Goal: Task Accomplishment & Management: Complete application form

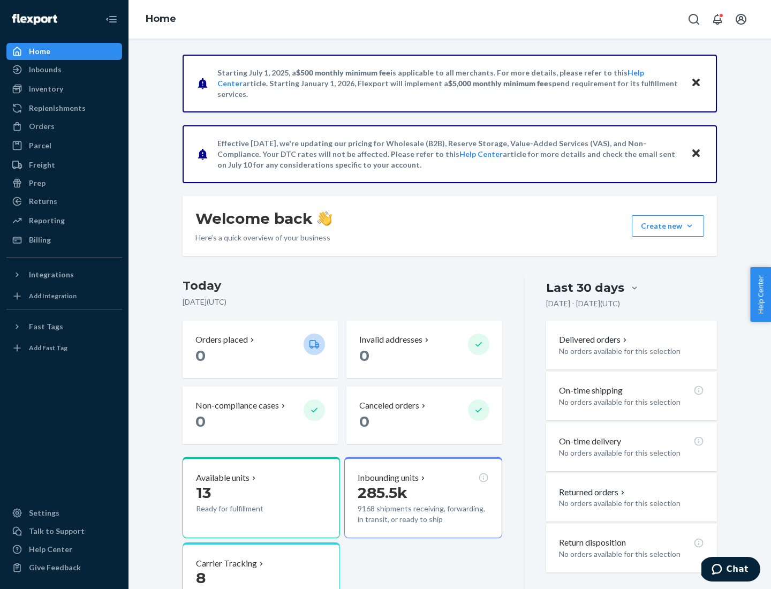
click at [689, 226] on button "Create new Create new inbound Create new order Create new product" at bounding box center [668, 225] width 72 height 21
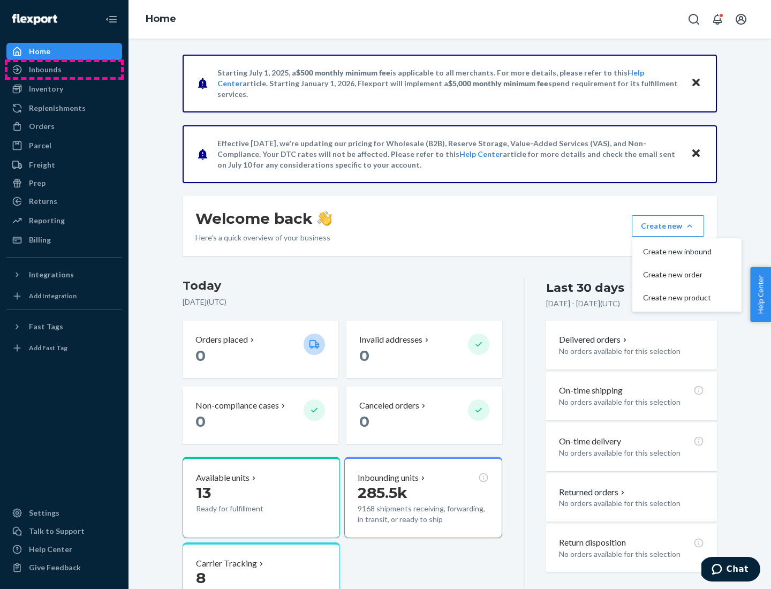
click at [64, 70] on div "Inbounds" at bounding box center [63, 69] width 113 height 15
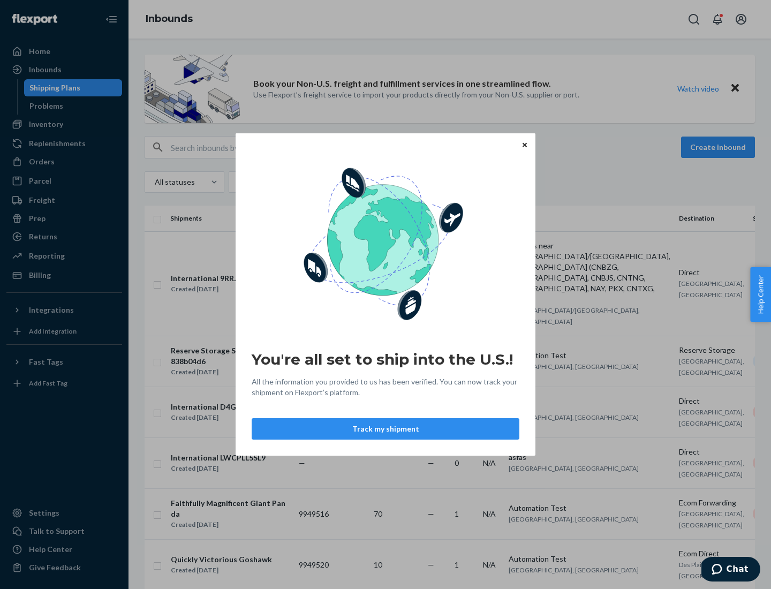
click at [385, 429] on button "Track my shipment" at bounding box center [386, 428] width 268 height 21
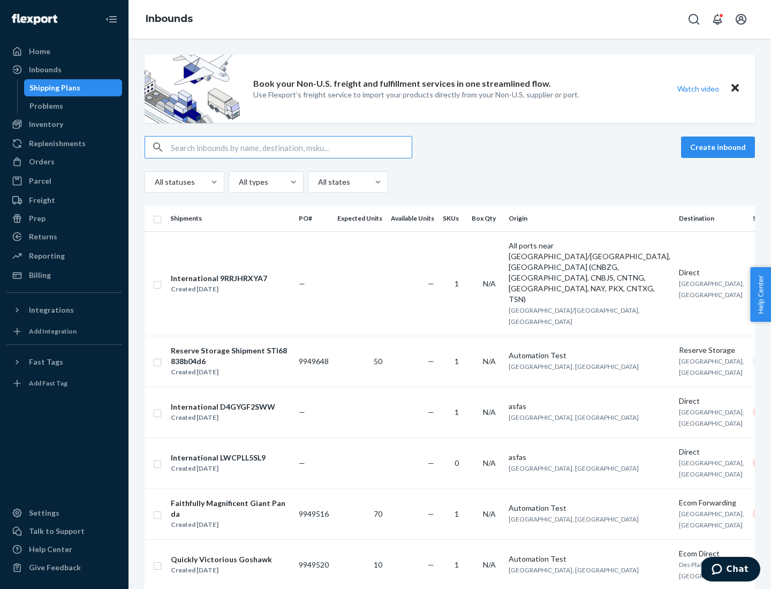
click at [719, 147] on button "Create inbound" at bounding box center [718, 146] width 74 height 21
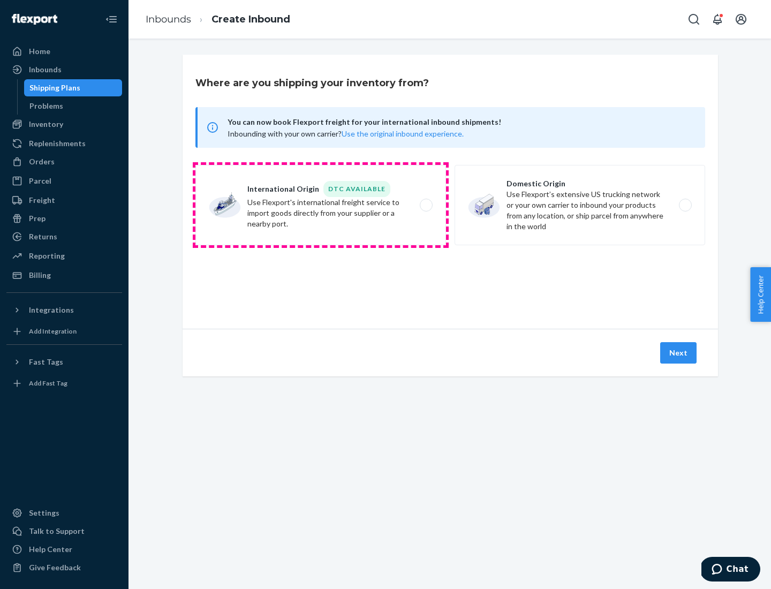
click at [321, 205] on label "International Origin DTC Available Use Flexport's international freight service…" at bounding box center [320, 205] width 250 height 80
click at [425, 205] on input "International Origin DTC Available Use Flexport's international freight service…" at bounding box center [428, 205] width 7 height 7
radio input "true"
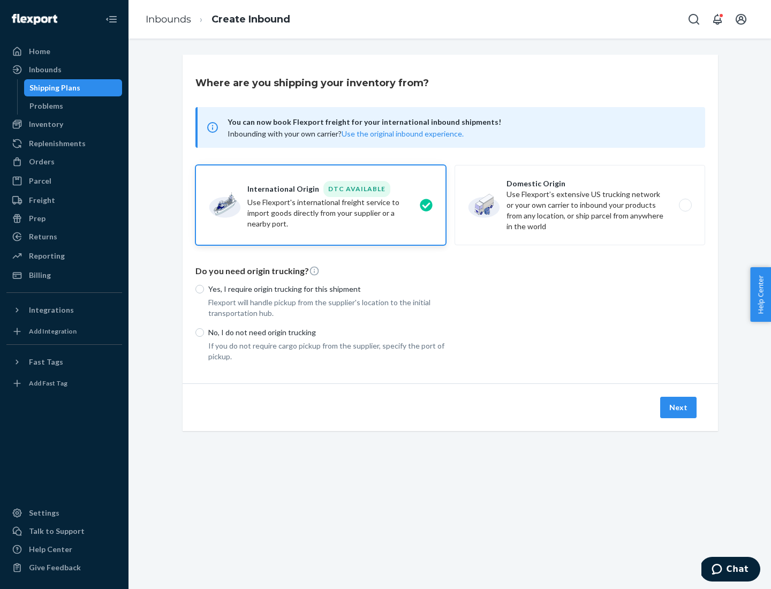
click at [327, 332] on p "No, I do not need origin trucking" at bounding box center [327, 332] width 238 height 11
click at [204, 332] on input "No, I do not need origin trucking" at bounding box center [199, 332] width 9 height 9
radio input "true"
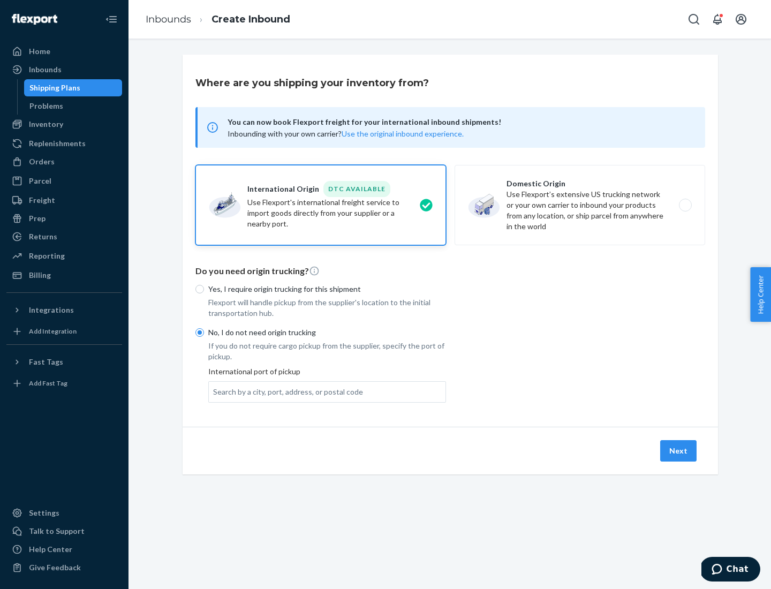
click at [285, 391] on div "Search by a city, port, address, or postal code" at bounding box center [288, 391] width 150 height 11
click at [214, 391] on input "Search by a city, port, address, or postal code" at bounding box center [213, 391] width 1 height 11
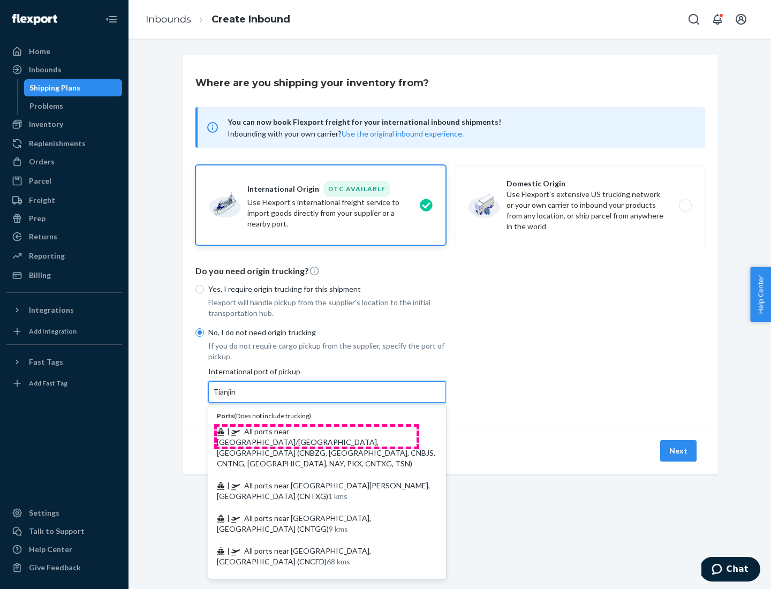
click at [316, 431] on span "| All ports near [GEOGRAPHIC_DATA]/[GEOGRAPHIC_DATA], [GEOGRAPHIC_DATA] (CNBZG,…" at bounding box center [326, 447] width 218 height 41
click at [237, 397] on input "Tianjin" at bounding box center [225, 391] width 24 height 11
type input "All ports near [GEOGRAPHIC_DATA]/[GEOGRAPHIC_DATA], [GEOGRAPHIC_DATA] (CNBZG, […"
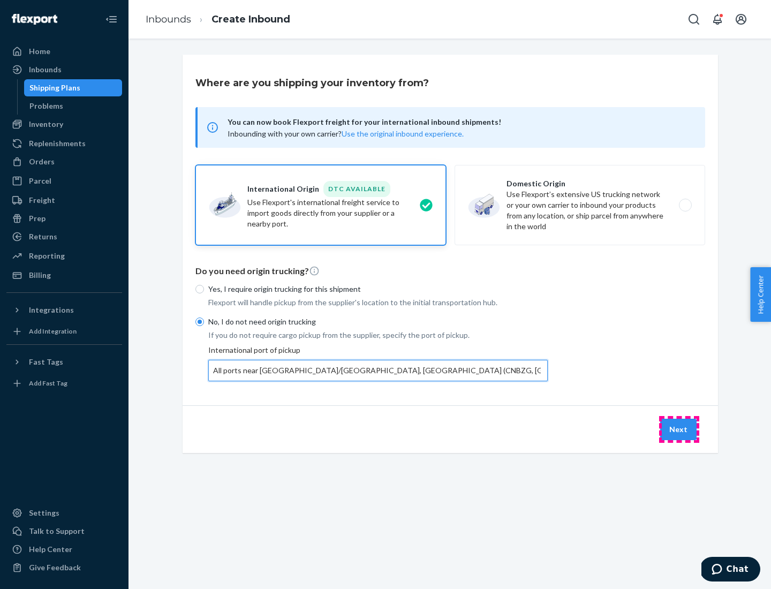
click at [679, 429] on button "Next" at bounding box center [678, 429] width 36 height 21
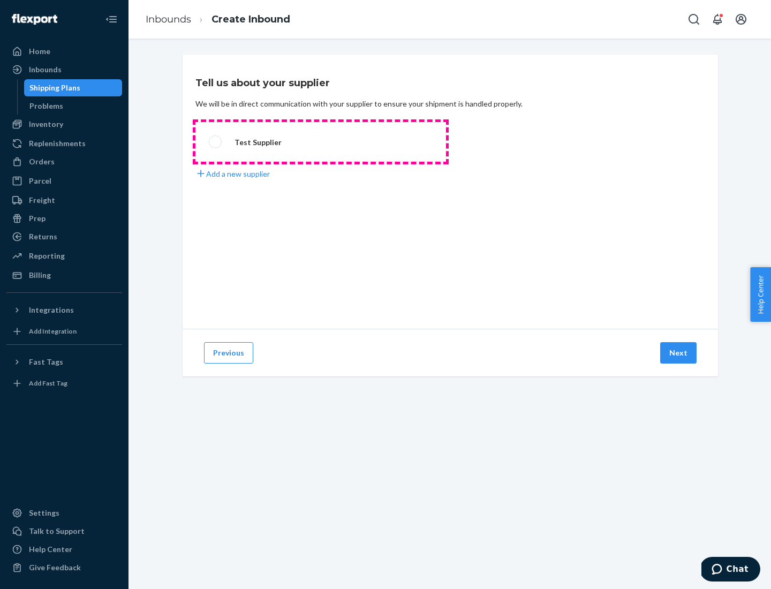
click at [321, 142] on label "Test Supplier" at bounding box center [320, 142] width 250 height 40
click at [216, 142] on input "Test Supplier" at bounding box center [212, 142] width 7 height 7
radio input "true"
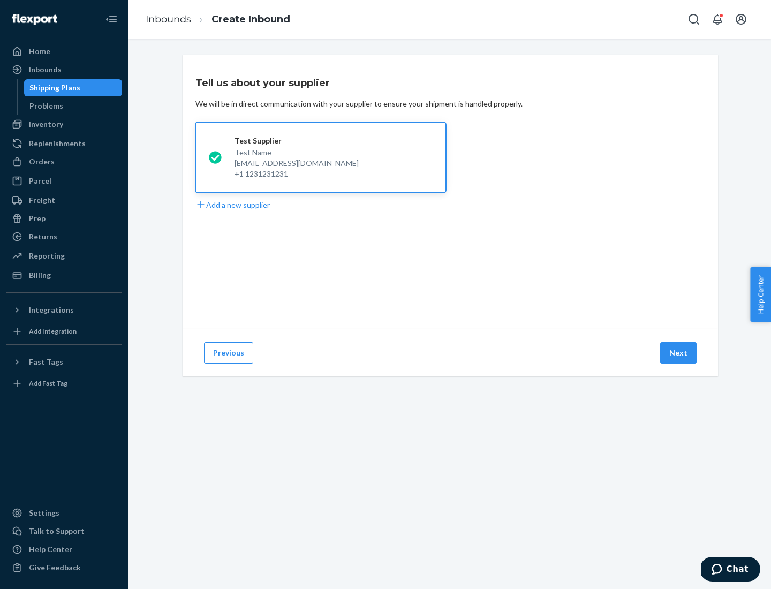
click at [679, 353] on button "Next" at bounding box center [678, 352] width 36 height 21
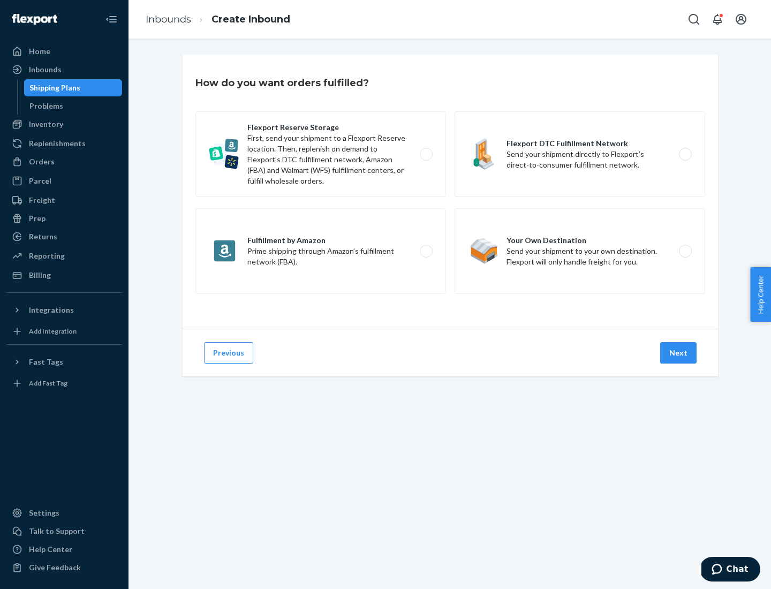
click at [450, 192] on div "Flexport Reserve Storage First, send your shipment to a Flexport Reserve locati…" at bounding box center [449, 203] width 509 height 185
click at [580, 154] on label "Flexport DTC Fulfillment Network Send your shipment directly to Flexport’s dire…" at bounding box center [579, 154] width 250 height 86
click at [684, 154] on input "Flexport DTC Fulfillment Network Send your shipment directly to Flexport’s dire…" at bounding box center [687, 154] width 7 height 7
radio input "true"
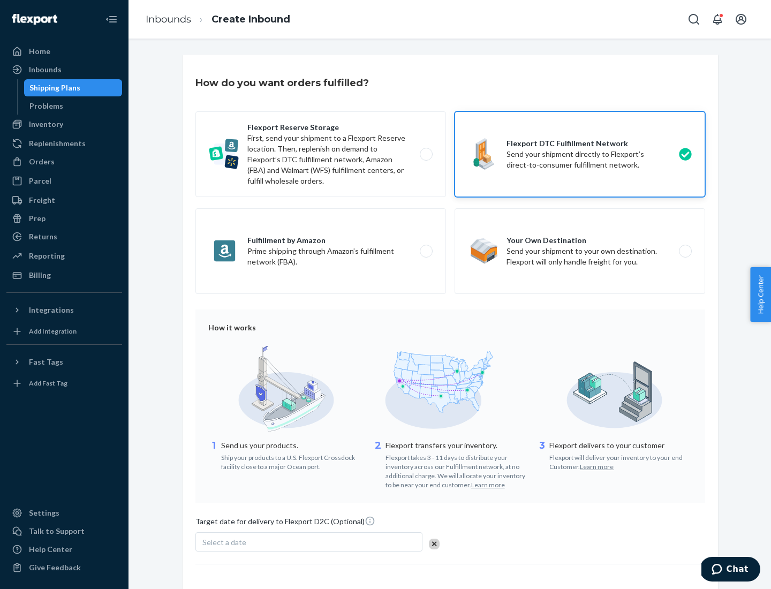
scroll to position [79, 0]
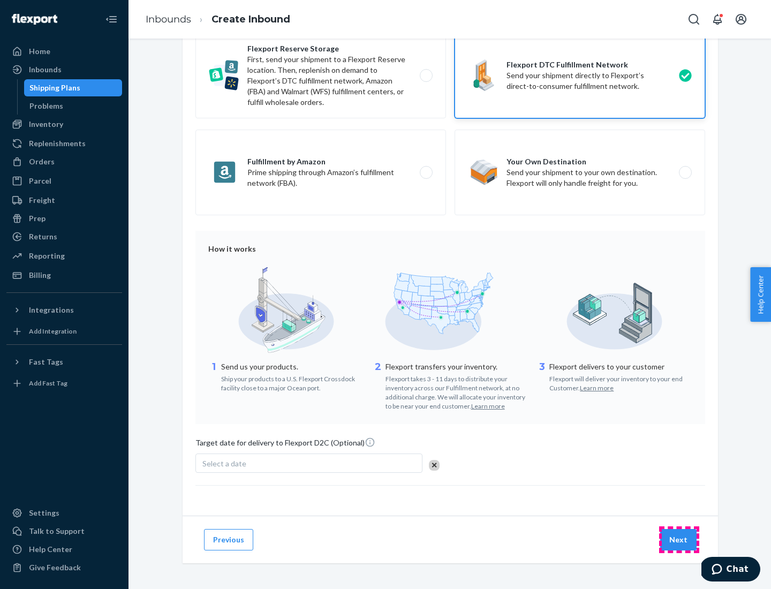
click at [679, 539] on button "Next" at bounding box center [678, 539] width 36 height 21
